Goal: Find specific page/section: Find specific page/section

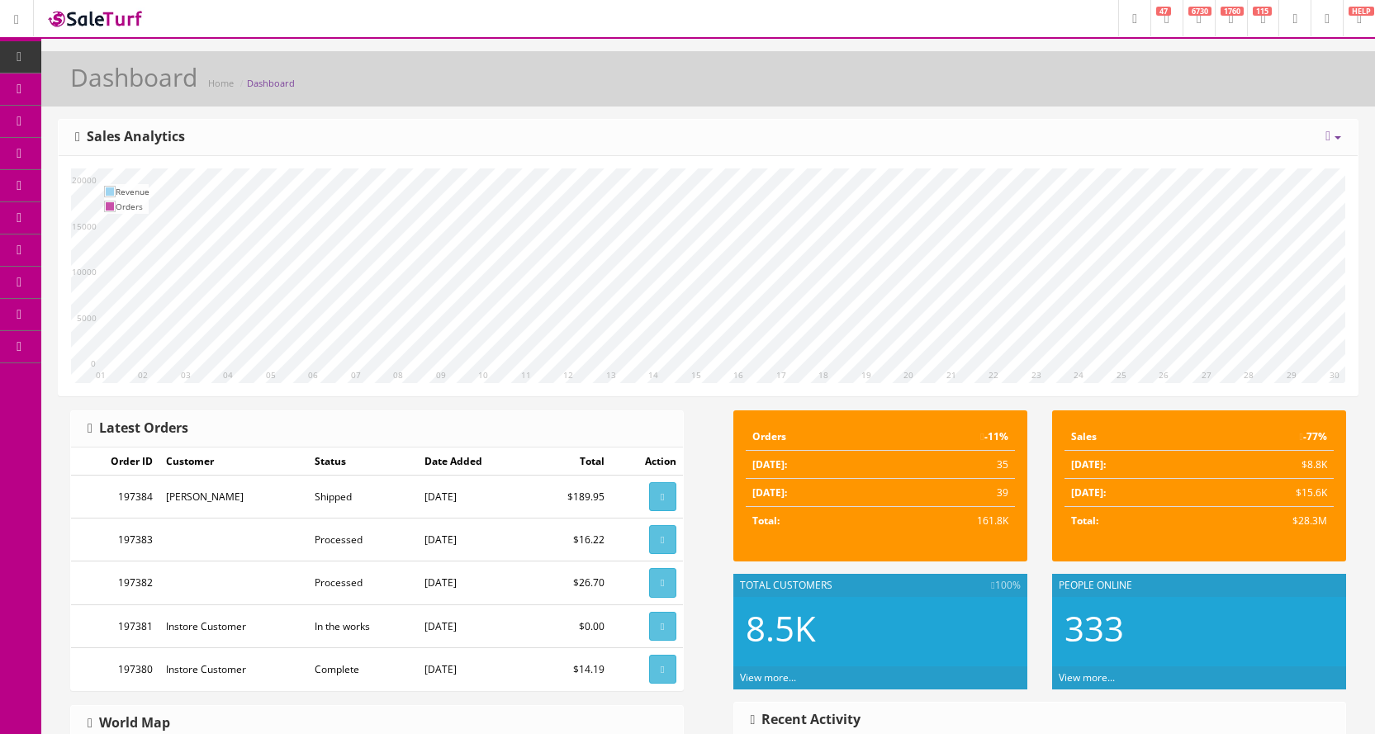
click at [94, 154] on icon at bounding box center [86, 152] width 17 height 13
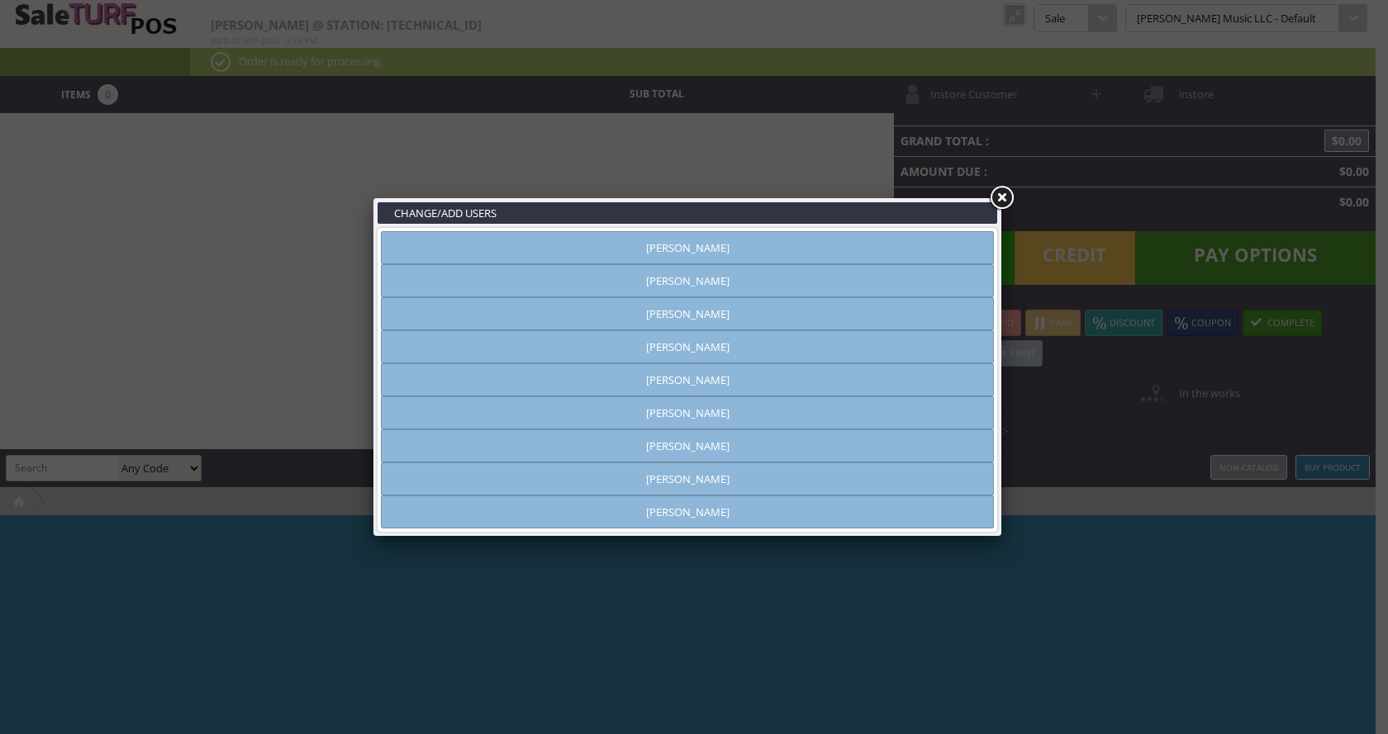
type input "[PERSON_NAME]"
click at [1004, 197] on link at bounding box center [1001, 198] width 30 height 30
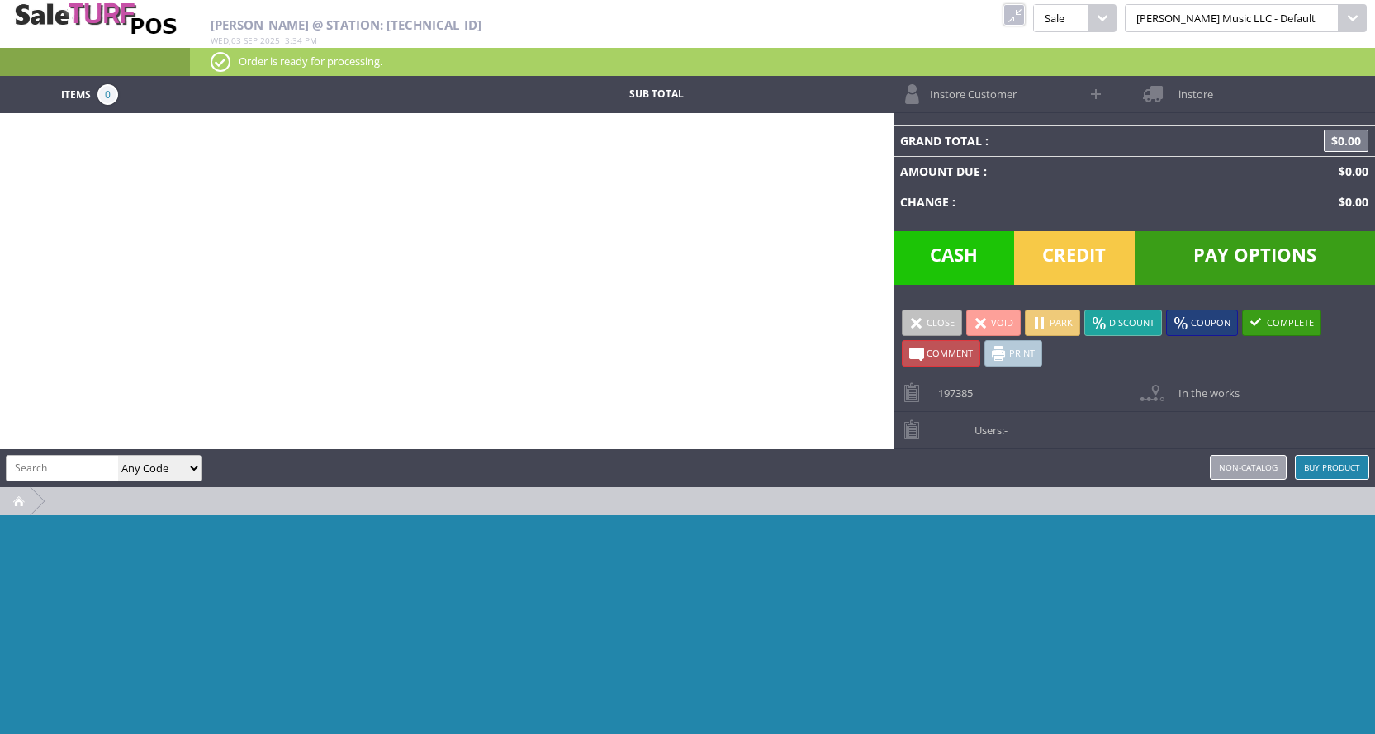
click at [76, 472] on input "search" at bounding box center [63, 468] width 112 height 24
type input "service"
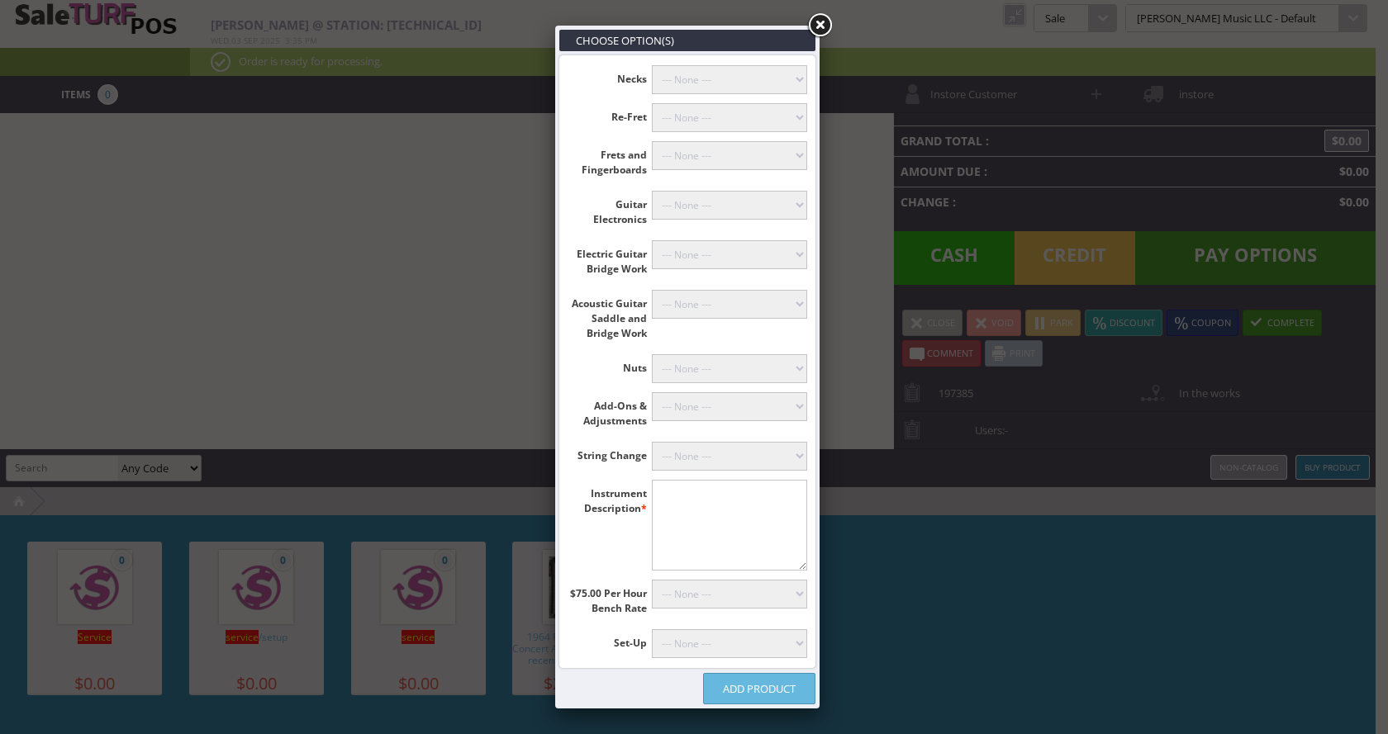
click at [742, 592] on select"] "--- None --- 10 Hours (+$750.00) 9 Hours (+$675.00) 8 Hours (+$600.00) 7 Hours …" at bounding box center [730, 594] width 156 height 29
click at [735, 646] on select"] "--- None --- Mandolin or Archtop (+$89.00) With Fret Level, Recrown & Polish (+…" at bounding box center [730, 643] width 156 height 29
click at [935, 685] on div "Choose Option(s) Necks --- None --- Dowel and Drill Stripped Neck (+$40.00) Mou…" at bounding box center [694, 367] width 1388 height 734
click at [819, 26] on link at bounding box center [820, 26] width 30 height 30
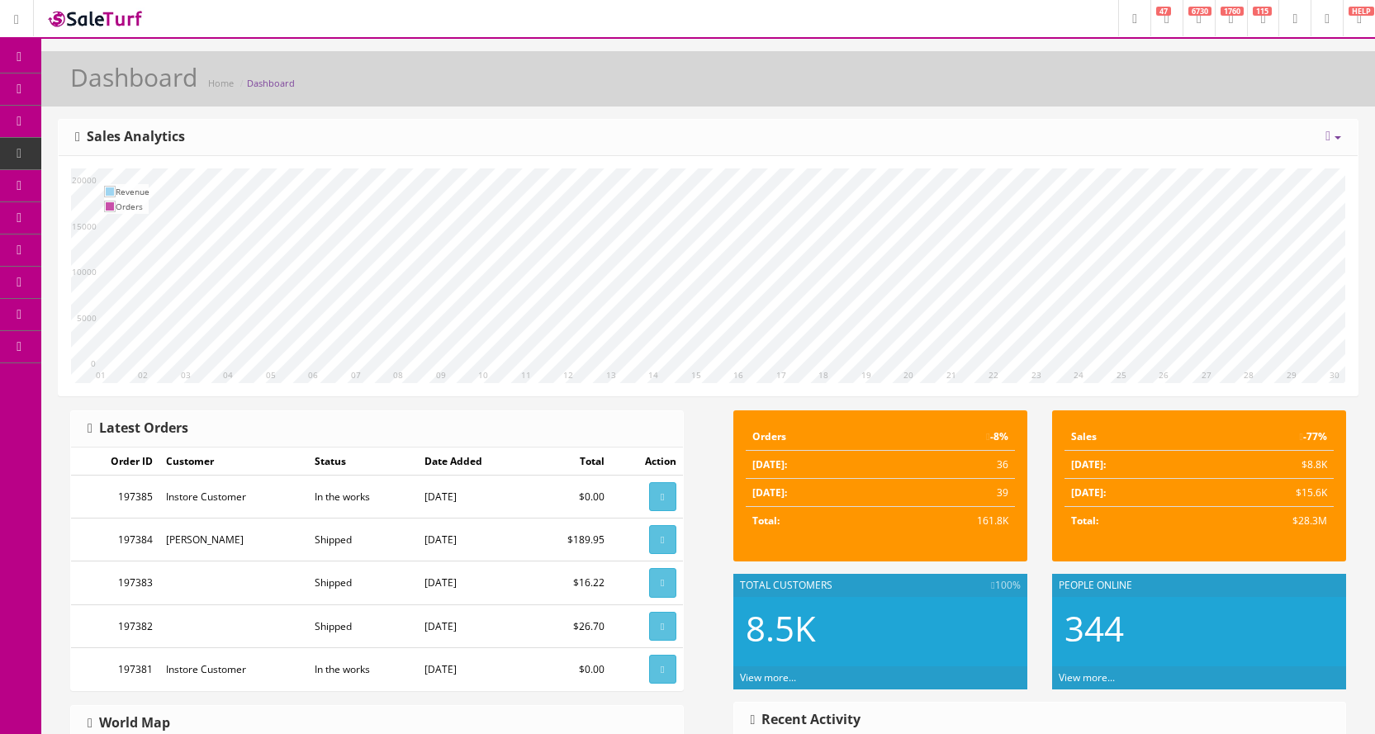
click at [83, 91] on link "Products" at bounding box center [127, 90] width 173 height 32
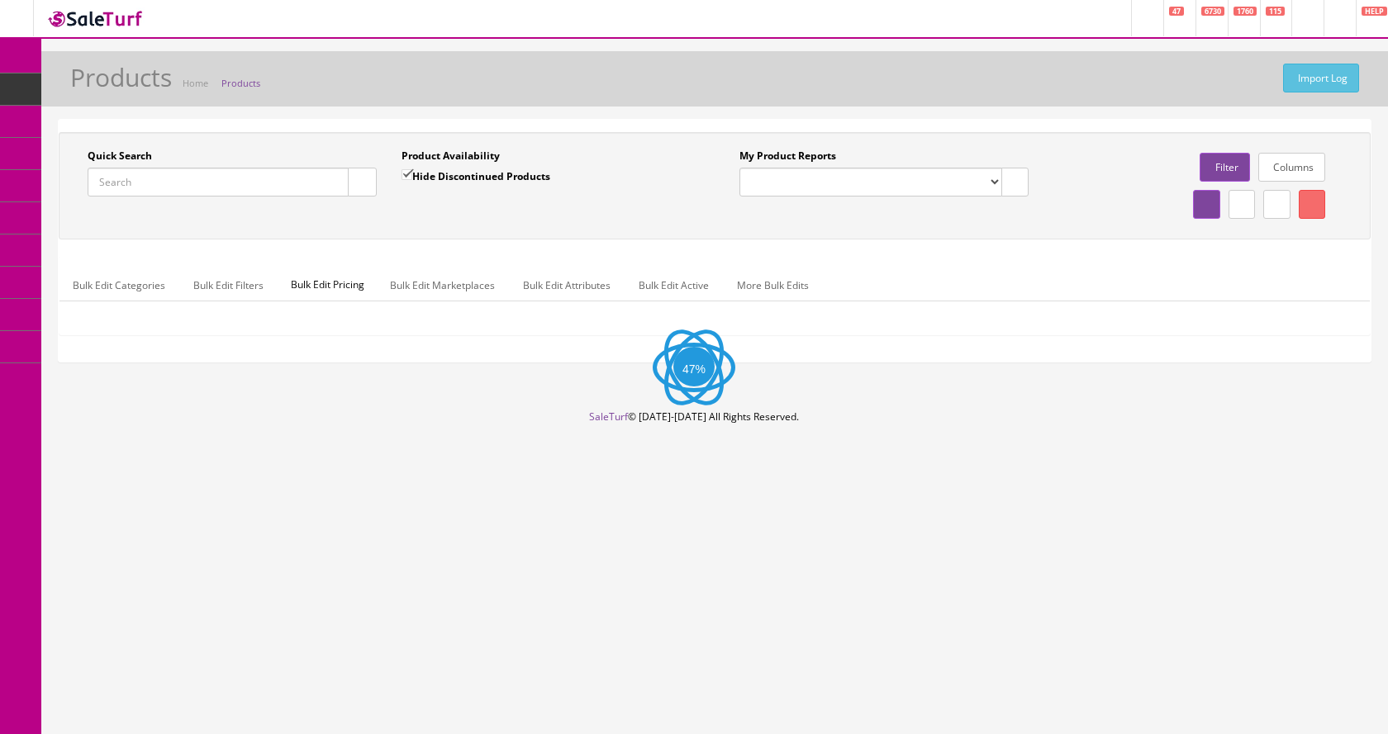
click at [207, 178] on input "Quick Search" at bounding box center [218, 182] width 261 height 29
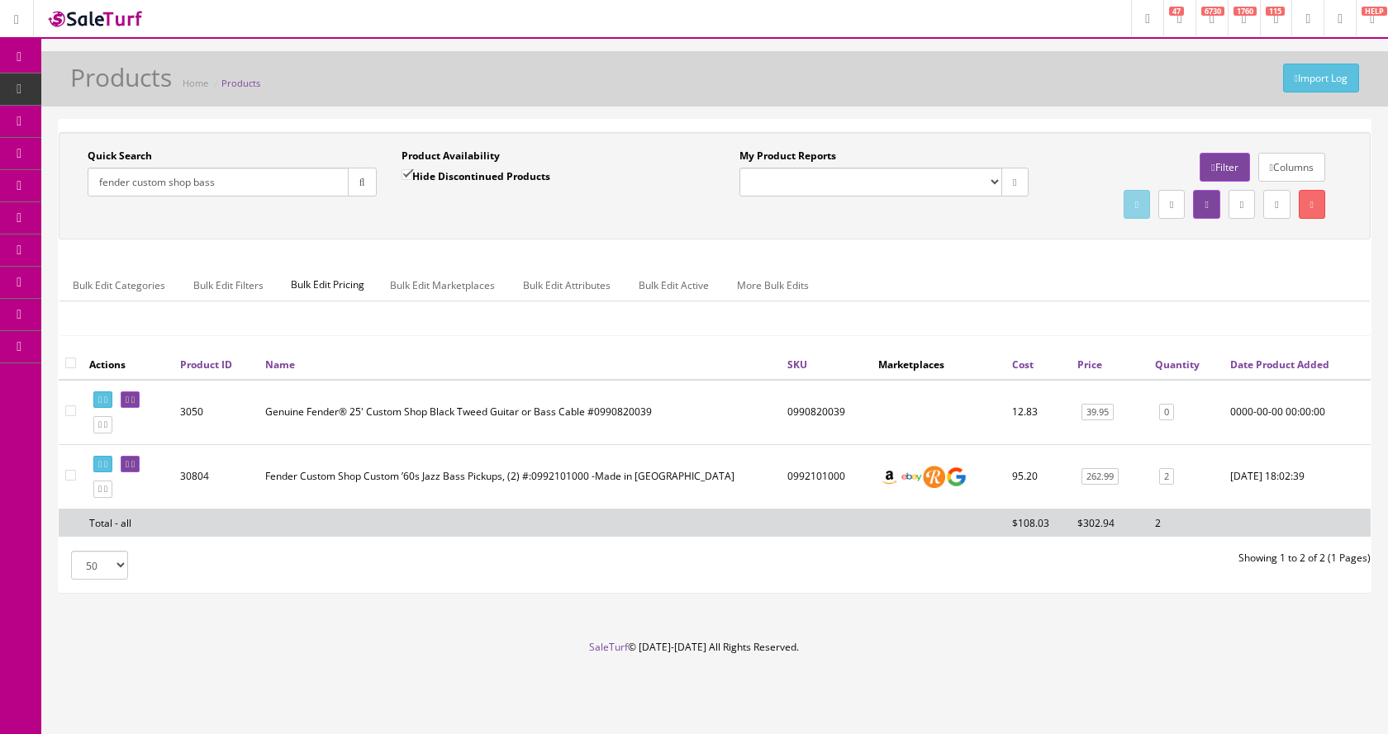
drag, startPoint x: 221, startPoint y: 179, endPoint x: 133, endPoint y: 187, distance: 88.7
click at [133, 187] on input "fender custom shop bass" at bounding box center [218, 182] width 261 height 29
type input "fender custom shop bass"
